Goal: Information Seeking & Learning: Learn about a topic

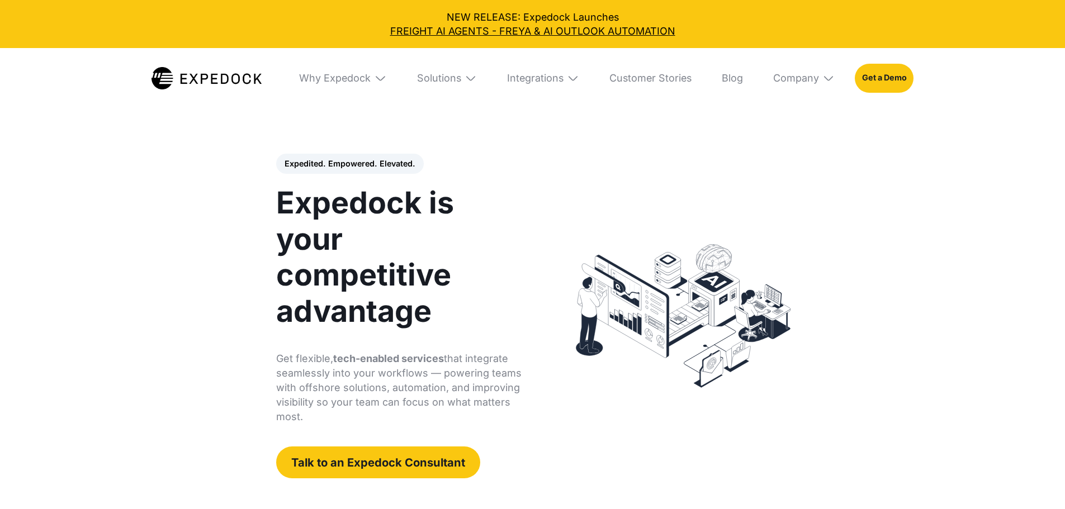
select select
click at [455, 79] on div "Solutions" at bounding box center [439, 78] width 44 height 12
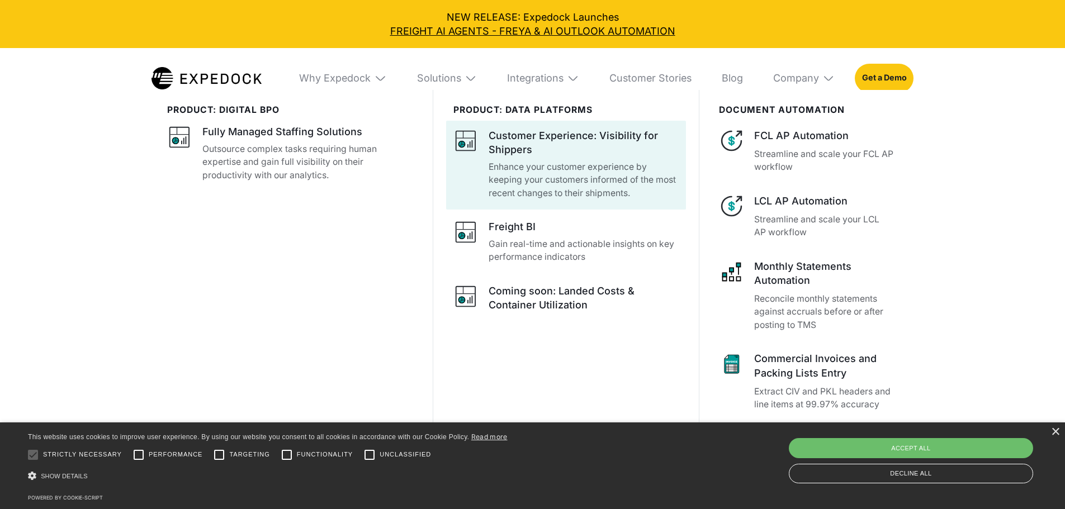
click at [535, 153] on div "Customer Experience: Visibility for Shippers" at bounding box center [584, 143] width 190 height 28
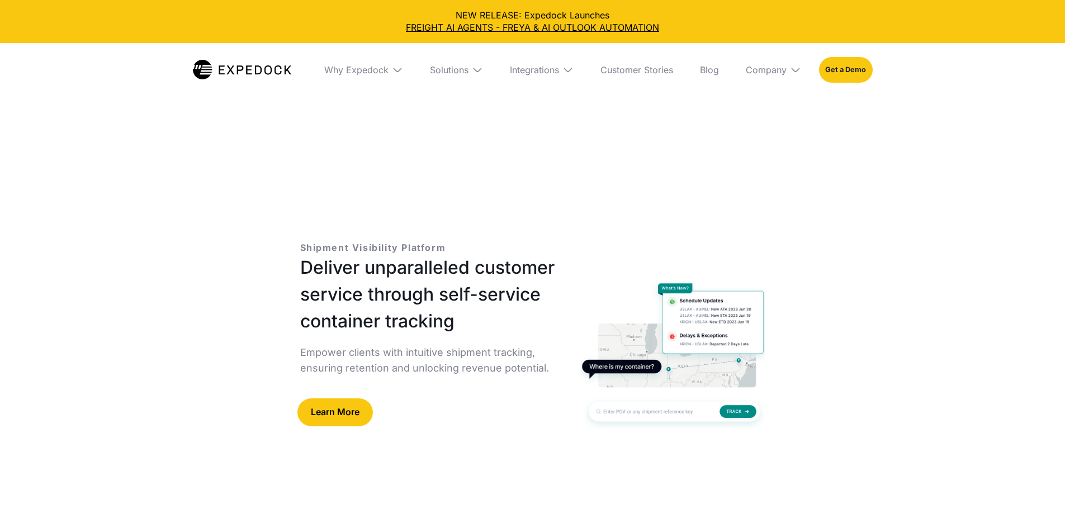
select select
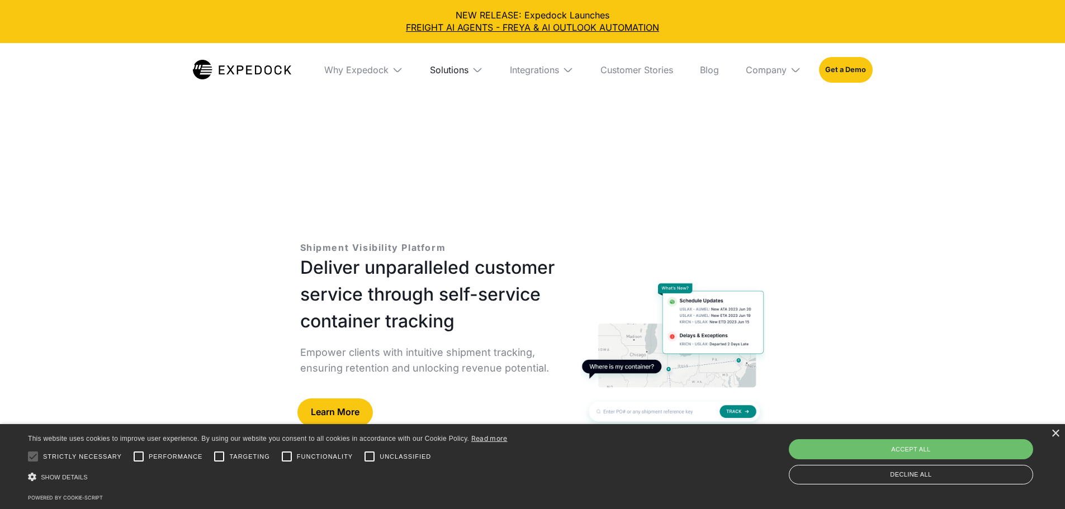
click at [436, 65] on div "Solutions" at bounding box center [449, 69] width 39 height 11
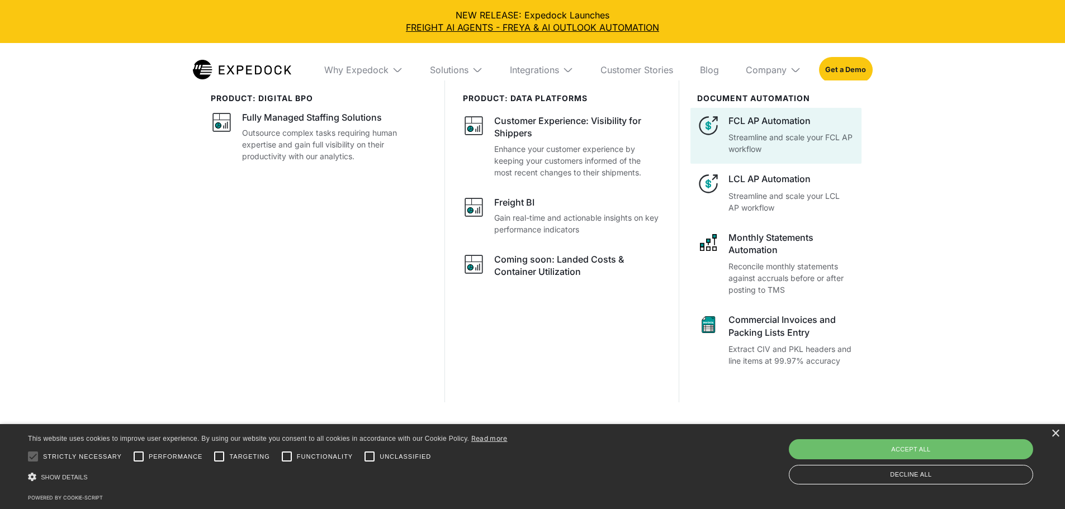
click at [795, 155] on p "Streamline and scale your FCL AP workflow" at bounding box center [791, 142] width 126 height 23
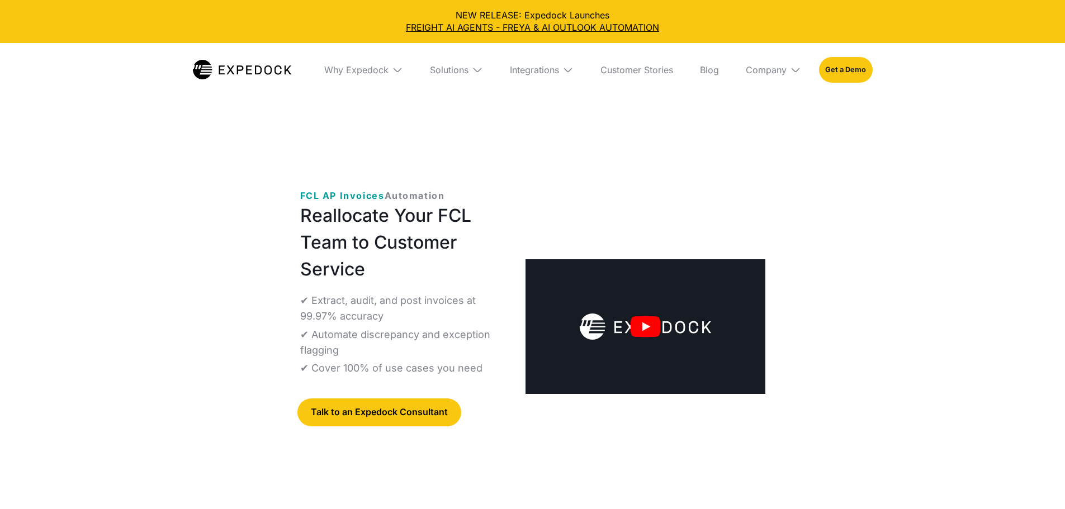
select select
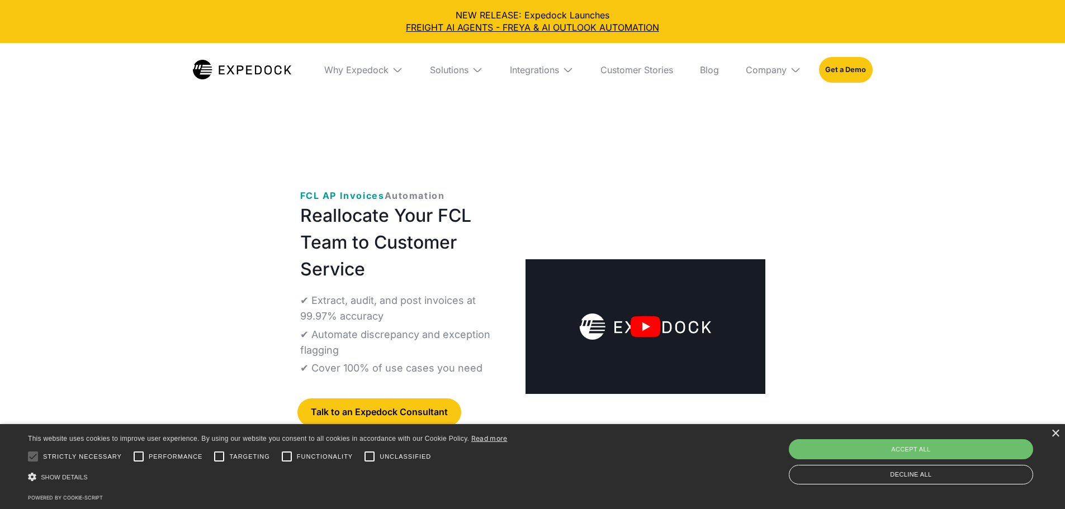
click at [674, 278] on img "open lightbox" at bounding box center [645, 326] width 240 height 135
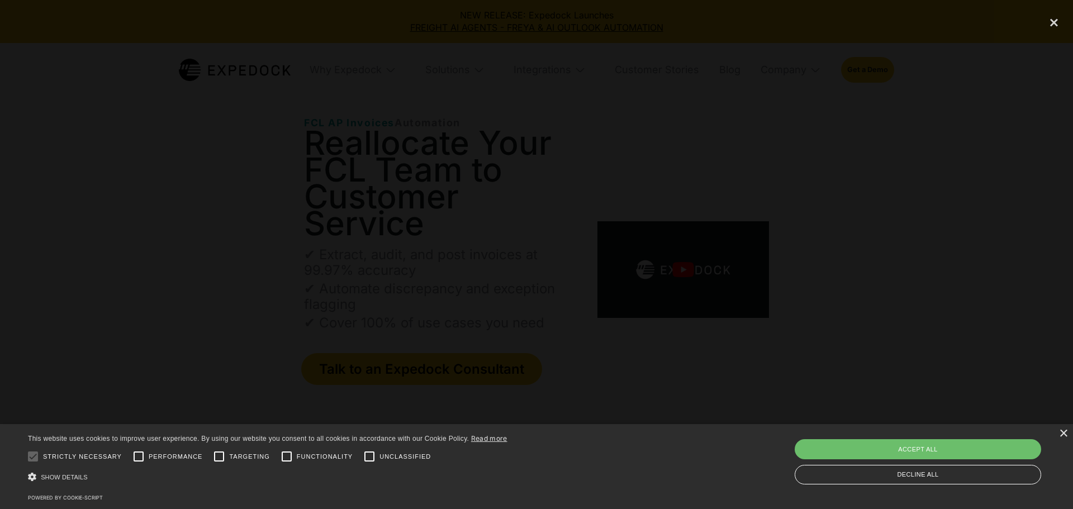
click at [875, 132] on div at bounding box center [536, 254] width 1073 height 489
